Goal: Task Accomplishment & Management: Use online tool/utility

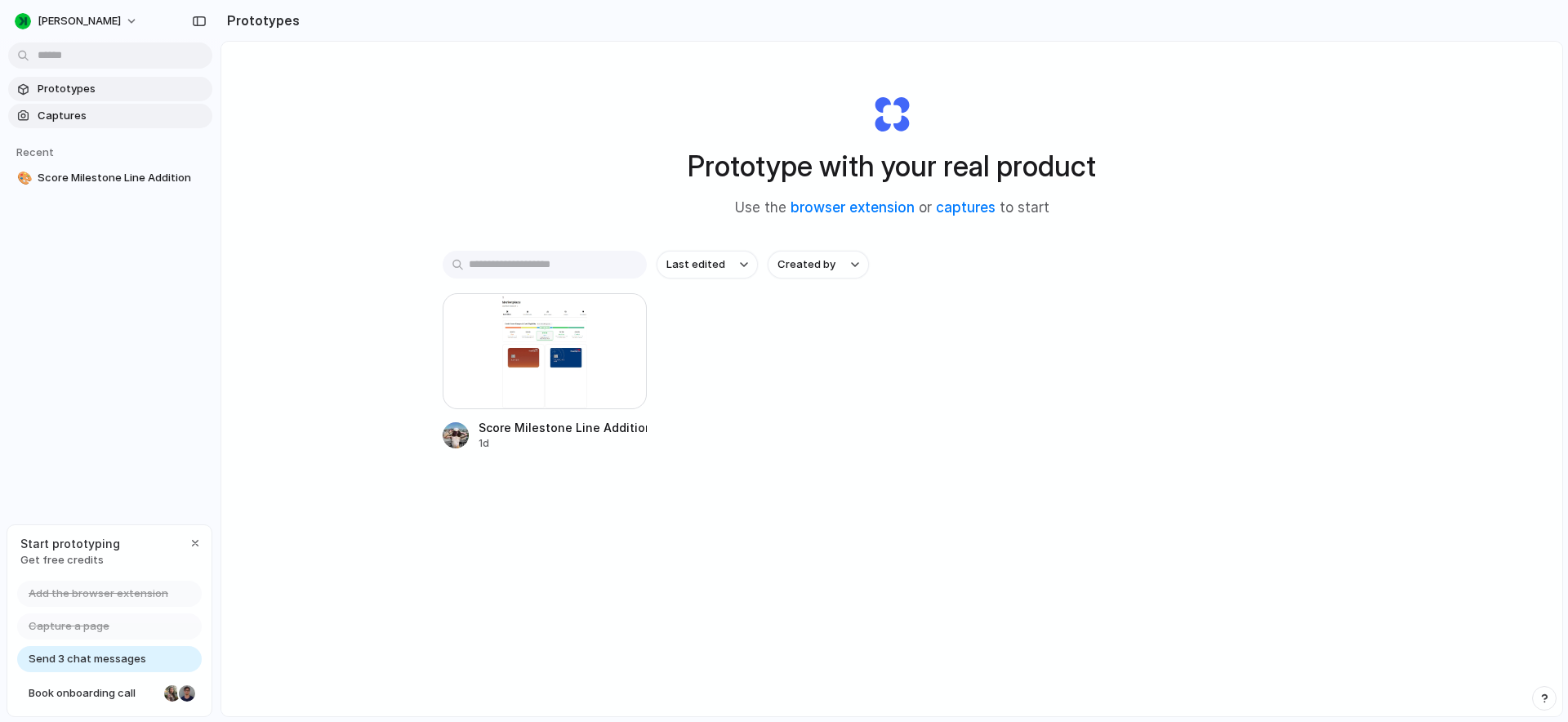
click at [120, 110] on span "Captures" at bounding box center [122, 116] width 168 height 16
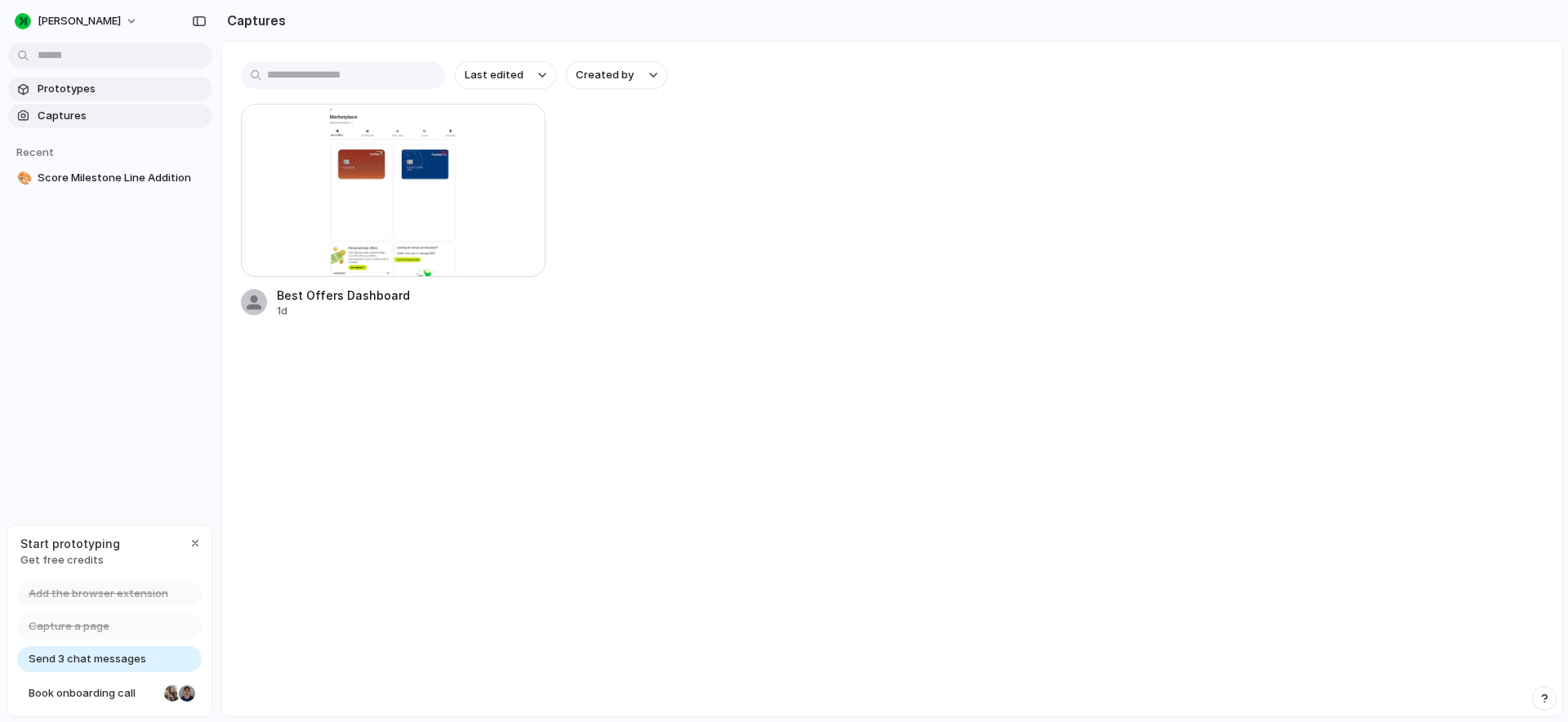
click at [135, 86] on span "Prototypes" at bounding box center [122, 89] width 168 height 16
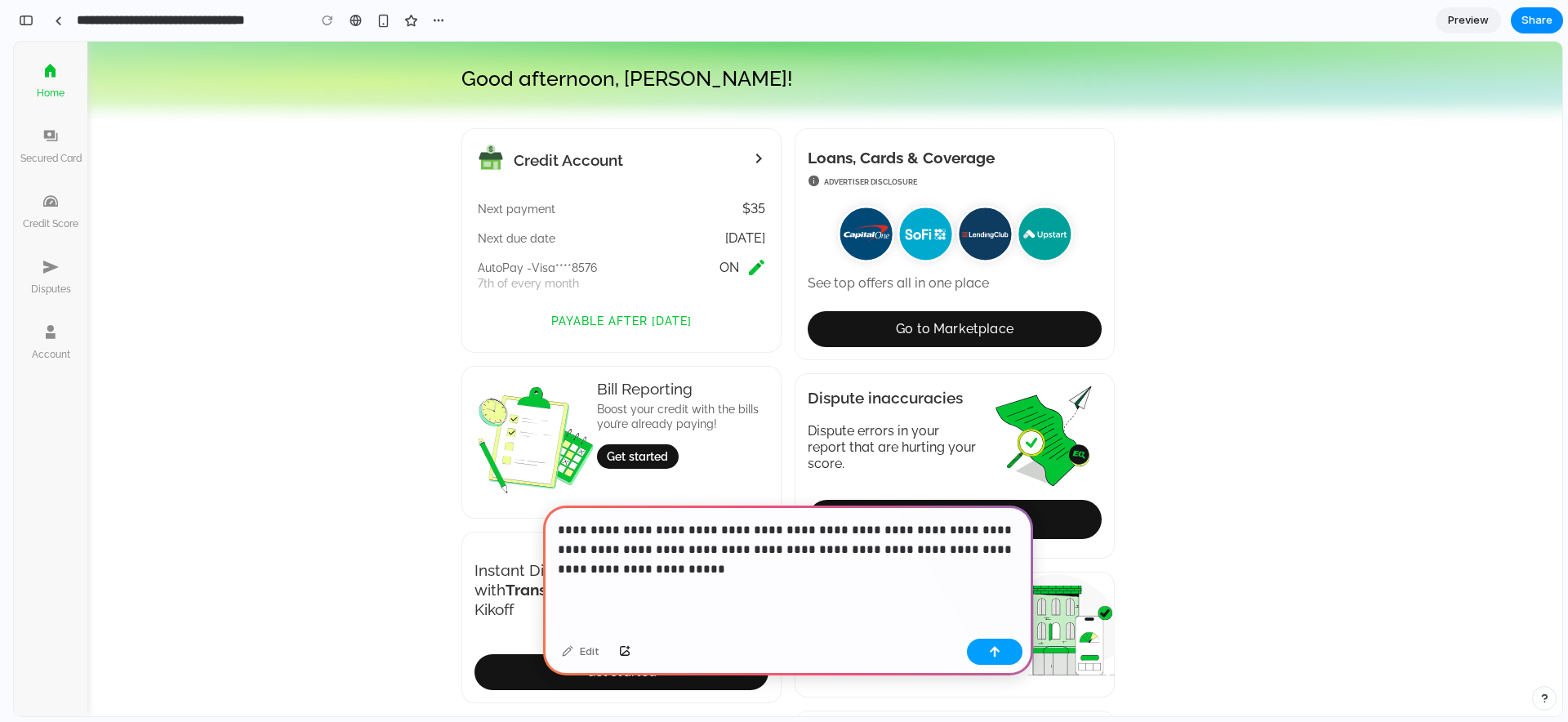
click at [994, 646] on div "button" at bounding box center [994, 651] width 12 height 12
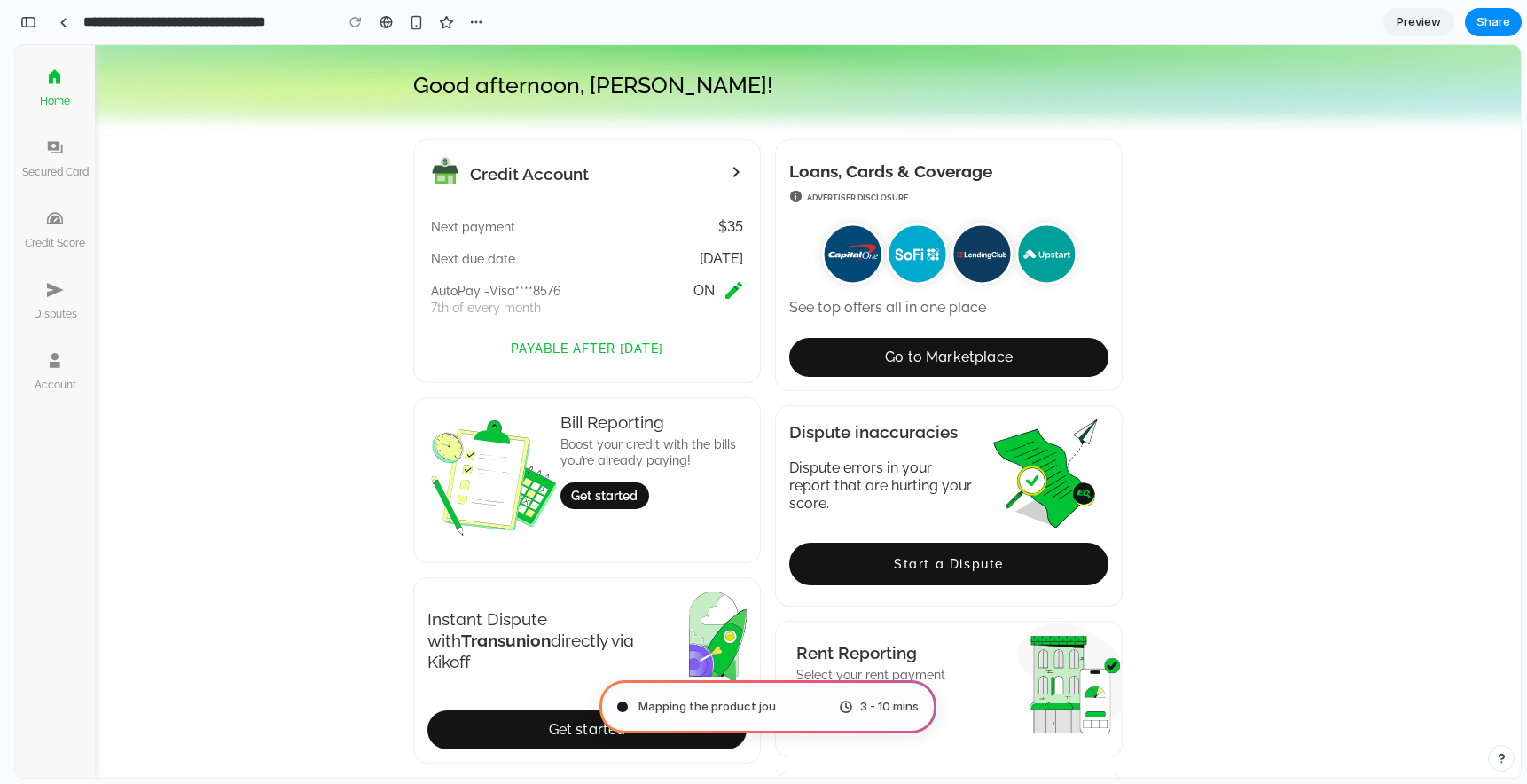
type input "**********"
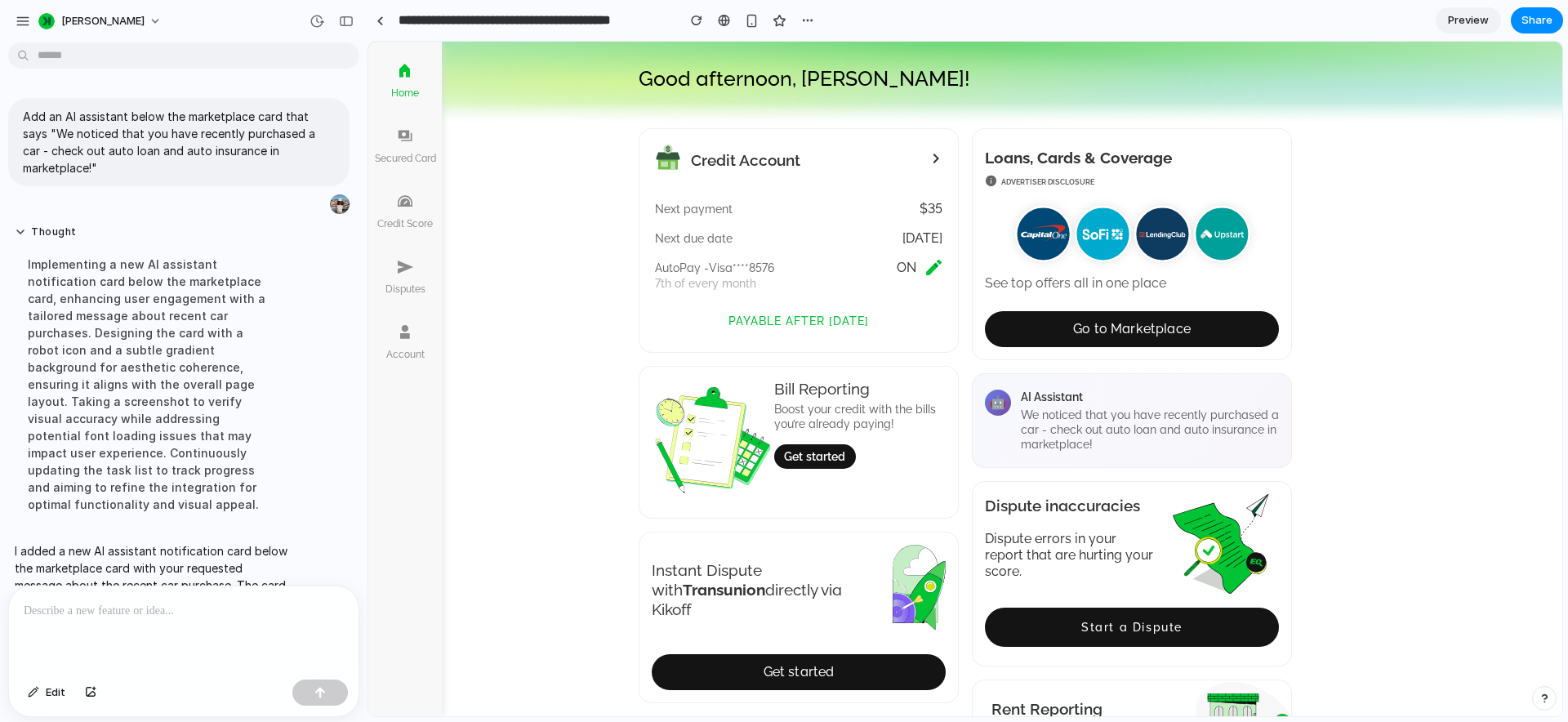
scroll to position [110, 0]
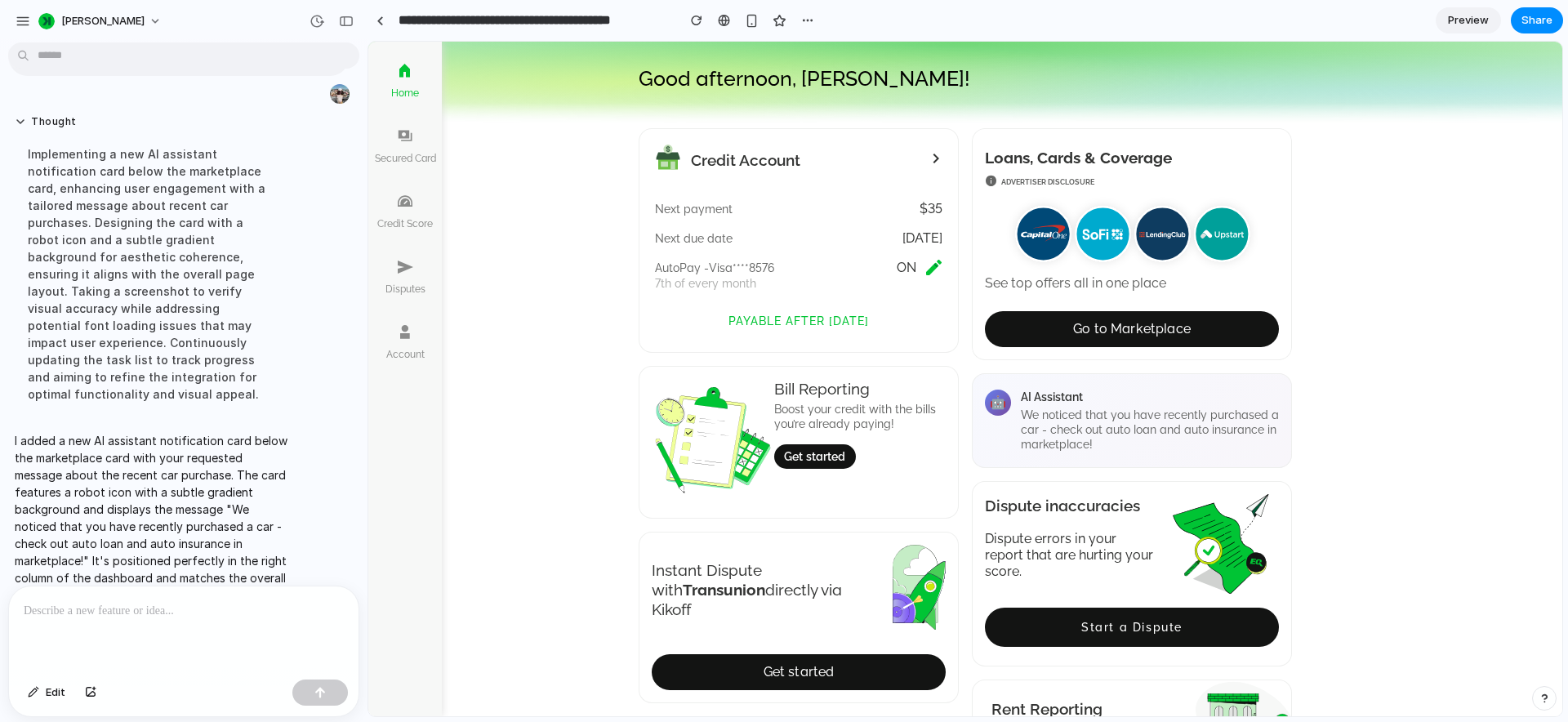
click at [1076, 411] on div "We noticed that you have recently purchased a car - check out auto loan and aut…" at bounding box center [1150, 429] width 258 height 44
click at [1033, 400] on div "AI Assistant" at bounding box center [1150, 397] width 258 height 14
click at [995, 399] on div "🤖" at bounding box center [998, 402] width 26 height 26
click at [284, 621] on div at bounding box center [184, 629] width 349 height 86
click at [90, 697] on button "button" at bounding box center [90, 692] width 28 height 26
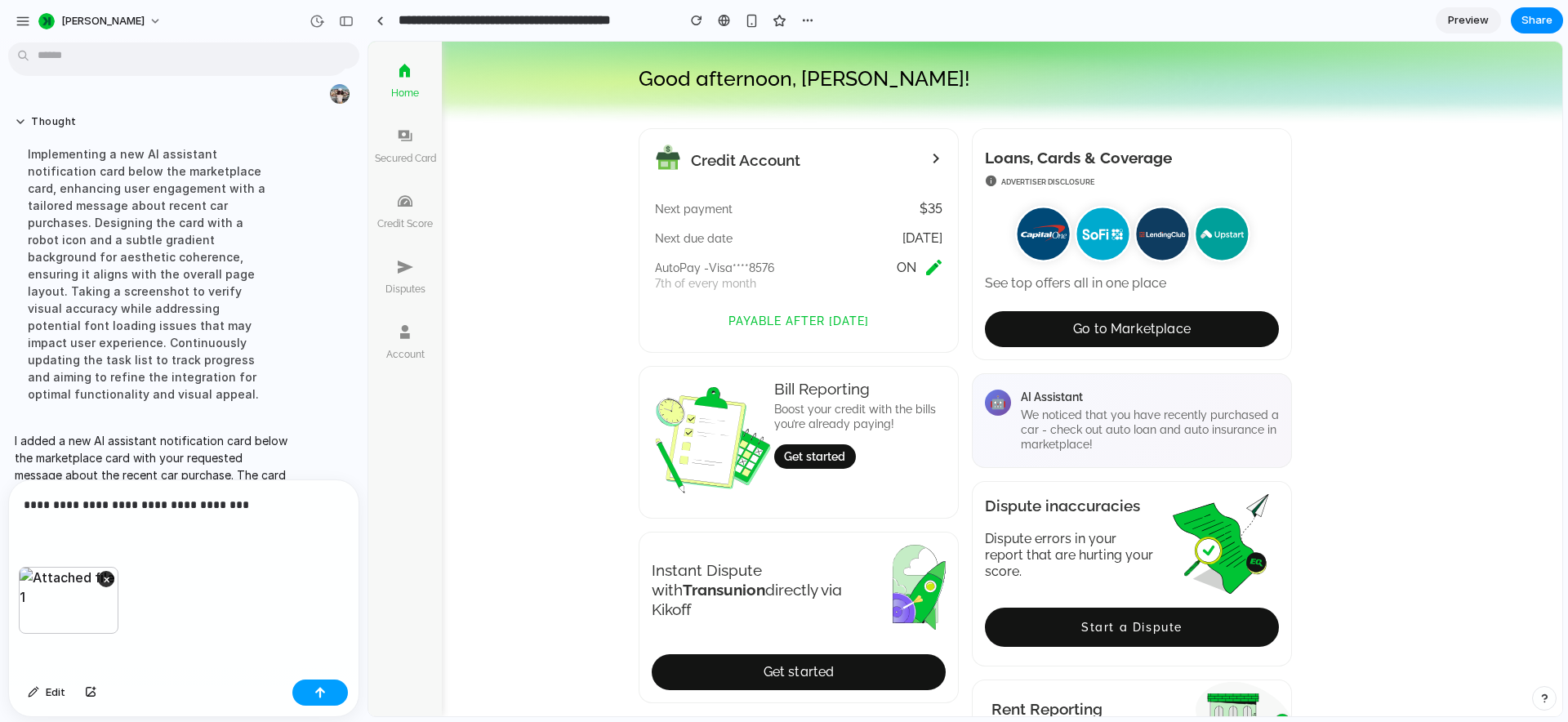
click at [316, 698] on div "button" at bounding box center [320, 692] width 12 height 12
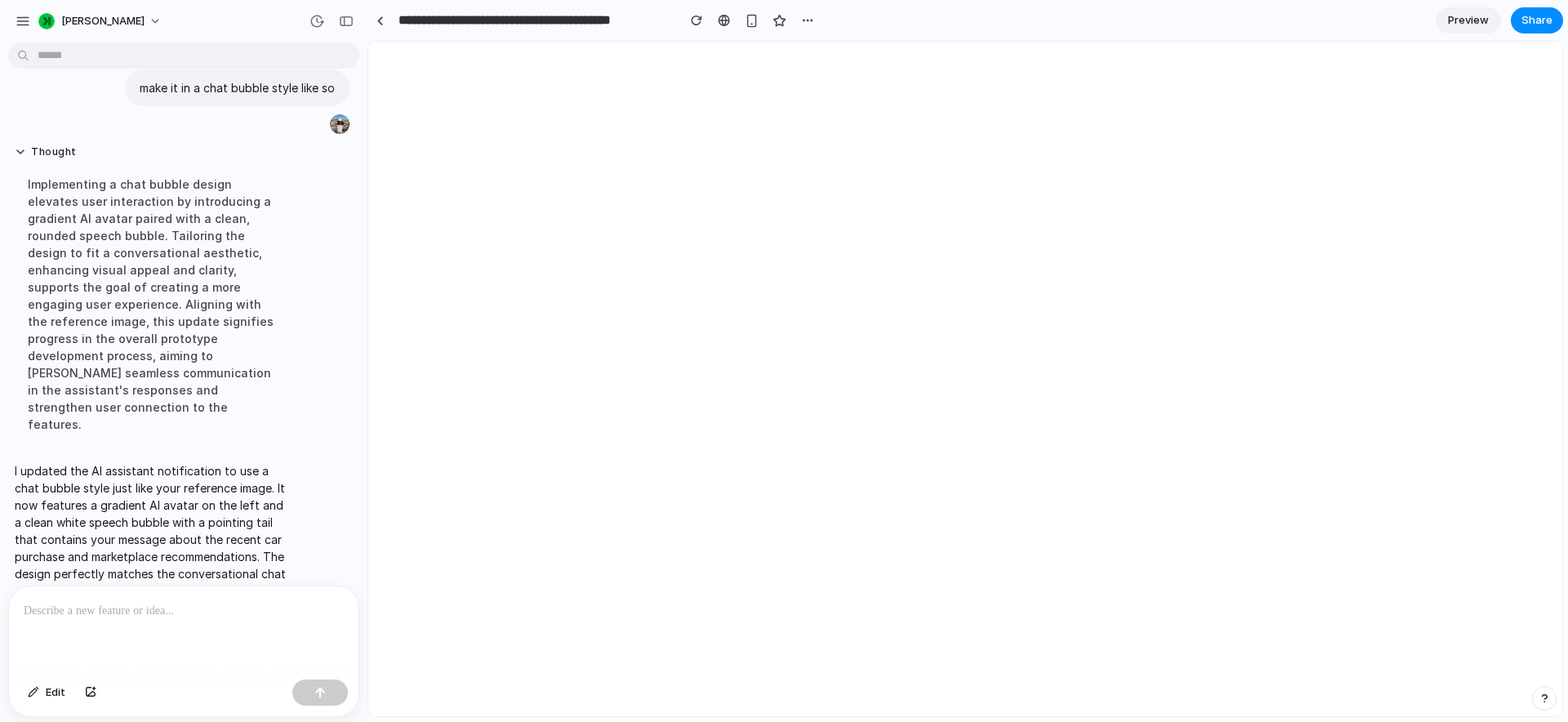
scroll to position [0, 0]
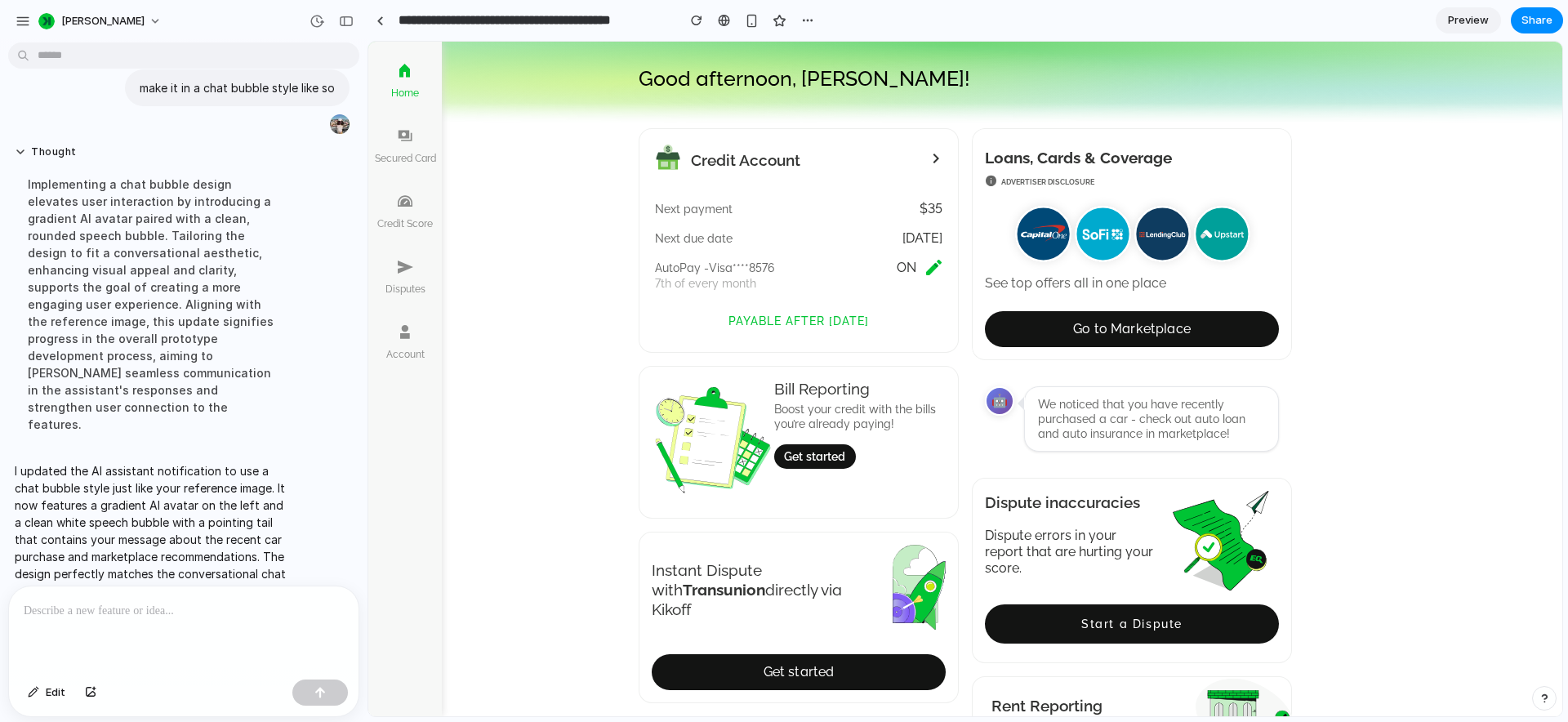
click at [1097, 405] on div "We noticed that you have recently purchased a car - check out auto loan and aut…" at bounding box center [1152, 419] width 227 height 44
click at [1001, 404] on div "🤖" at bounding box center [1000, 401] width 30 height 30
click at [1098, 414] on div "We noticed that you have recently purchased a car - check out auto loan and aut…" at bounding box center [1152, 419] width 227 height 44
